Goal: Transaction & Acquisition: Purchase product/service

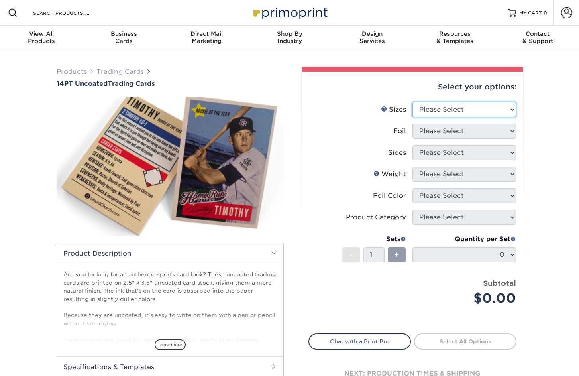
click at [455, 112] on select "Please Select 2.5" x 3.5"" at bounding box center [464, 109] width 104 height 15
select select "2.50x3.50"
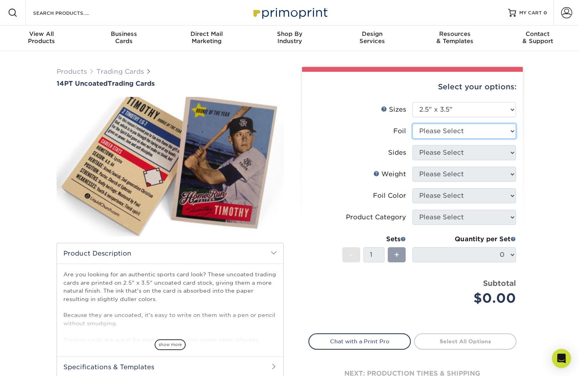
click at [449, 129] on select "Please Select Yes No" at bounding box center [464, 130] width 104 height 15
click at [448, 131] on select "Please Select Yes No" at bounding box center [464, 130] width 104 height 15
select select "0"
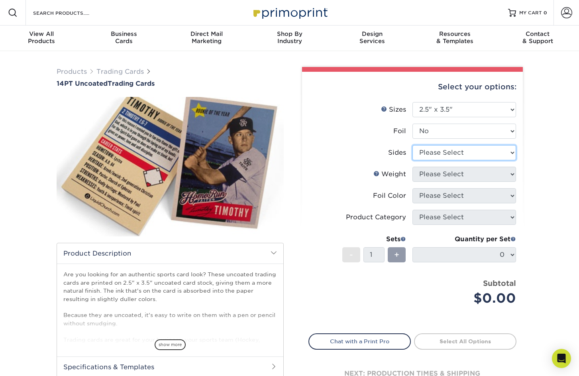
click at [451, 151] on select "Please Select Print Both Sides Print Front Only" at bounding box center [464, 152] width 104 height 15
select select "13abbda7-1d64-4f25-8bb2-c179b224825d"
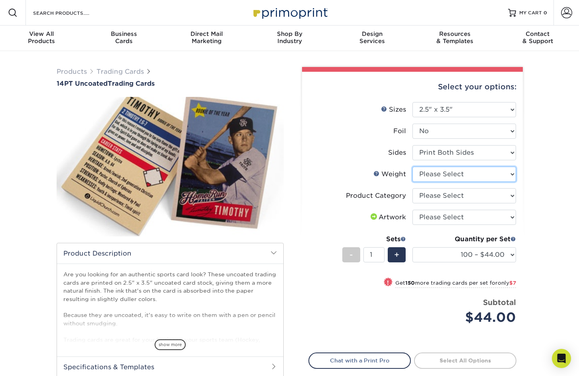
click at [468, 175] on select "Please Select 14PT Uncoated" at bounding box center [464, 174] width 104 height 15
select select "14PT Uncoated"
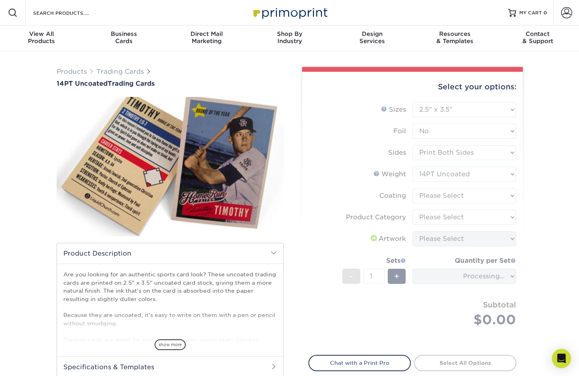
click at [471, 198] on form "Sizes Help Sizes Please Select 2.5" x 3.5" Foil Please Select Yes No -" at bounding box center [412, 223] width 208 height 243
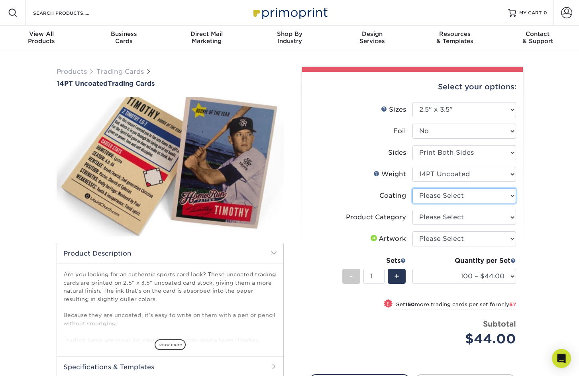
click at [469, 196] on select at bounding box center [464, 195] width 104 height 15
select select "3e7618de-abca-4bda-9f97-8b9129e913d8"
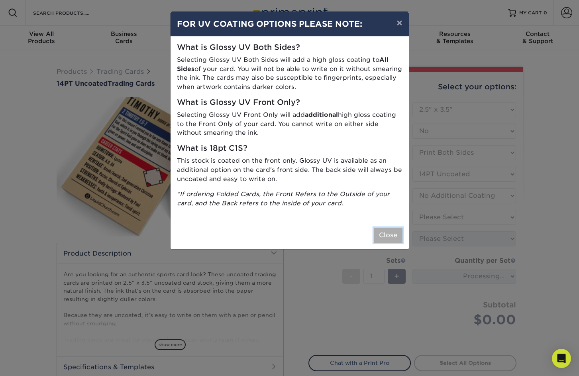
click at [392, 232] on button "Close" at bounding box center [388, 234] width 29 height 15
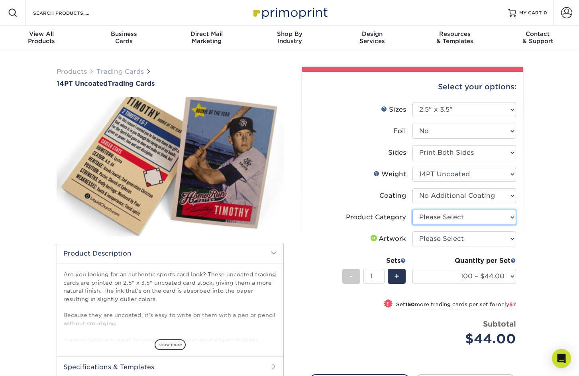
click at [419, 215] on select "Please Select Trading Cards" at bounding box center [464, 217] width 104 height 15
select select "c2f9bce9-36c2-409d-b101-c29d9d031e18"
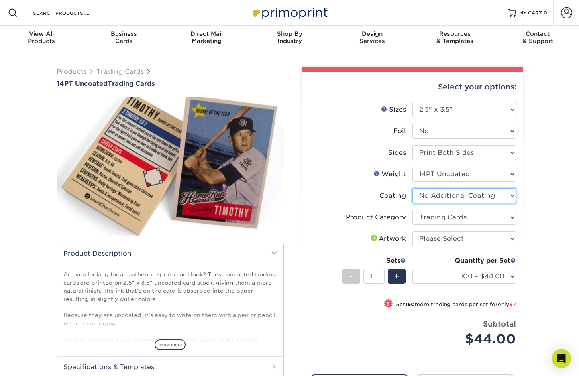
click at [423, 195] on select at bounding box center [464, 195] width 104 height 15
click at [423, 196] on select at bounding box center [464, 195] width 104 height 15
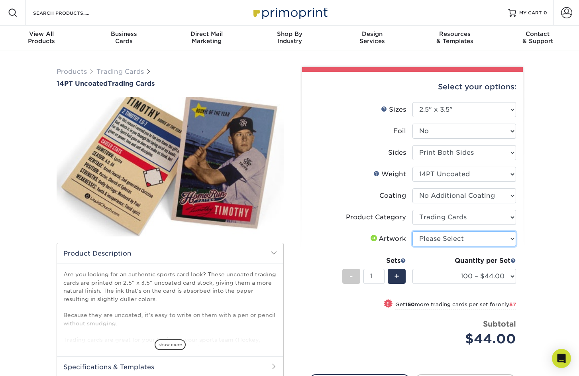
click at [438, 234] on select "Please Select I will upload files I need a design - $100" at bounding box center [464, 238] width 104 height 15
select select "upload"
